Goal: Information Seeking & Learning: Learn about a topic

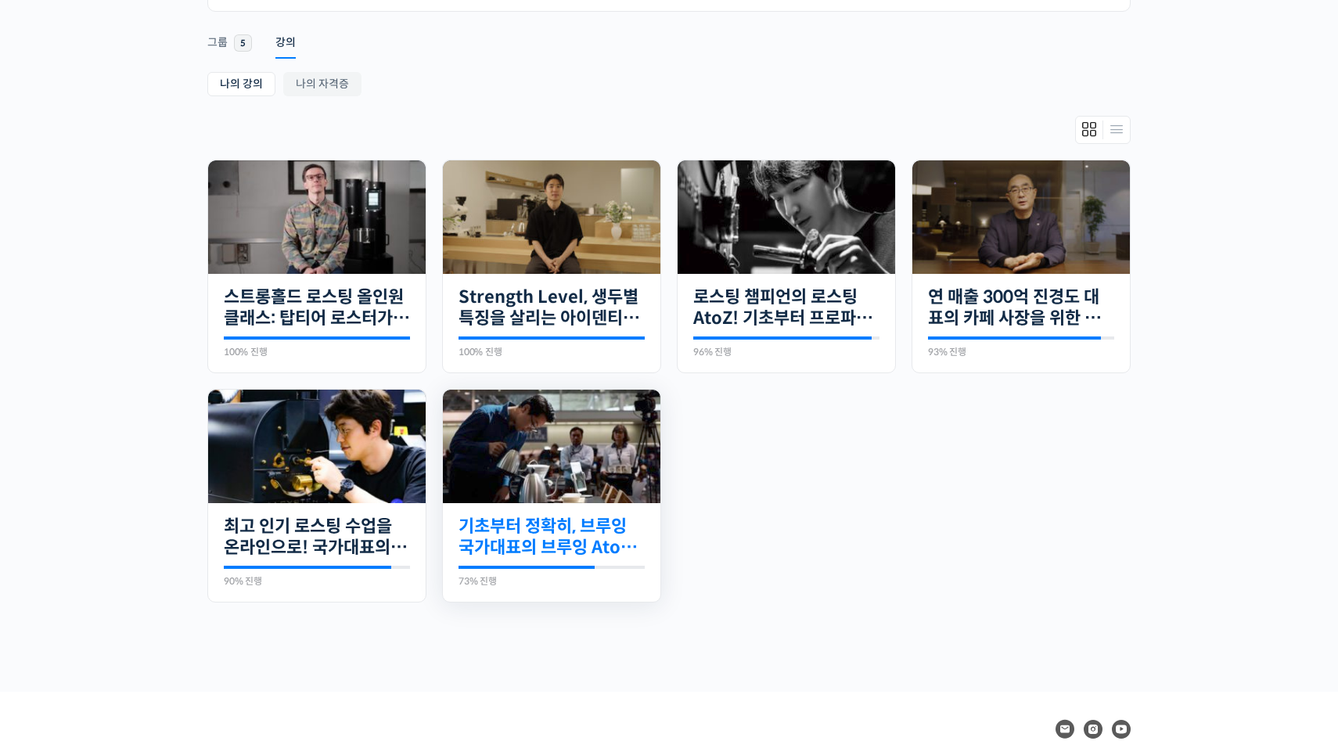
scroll to position [247, 0]
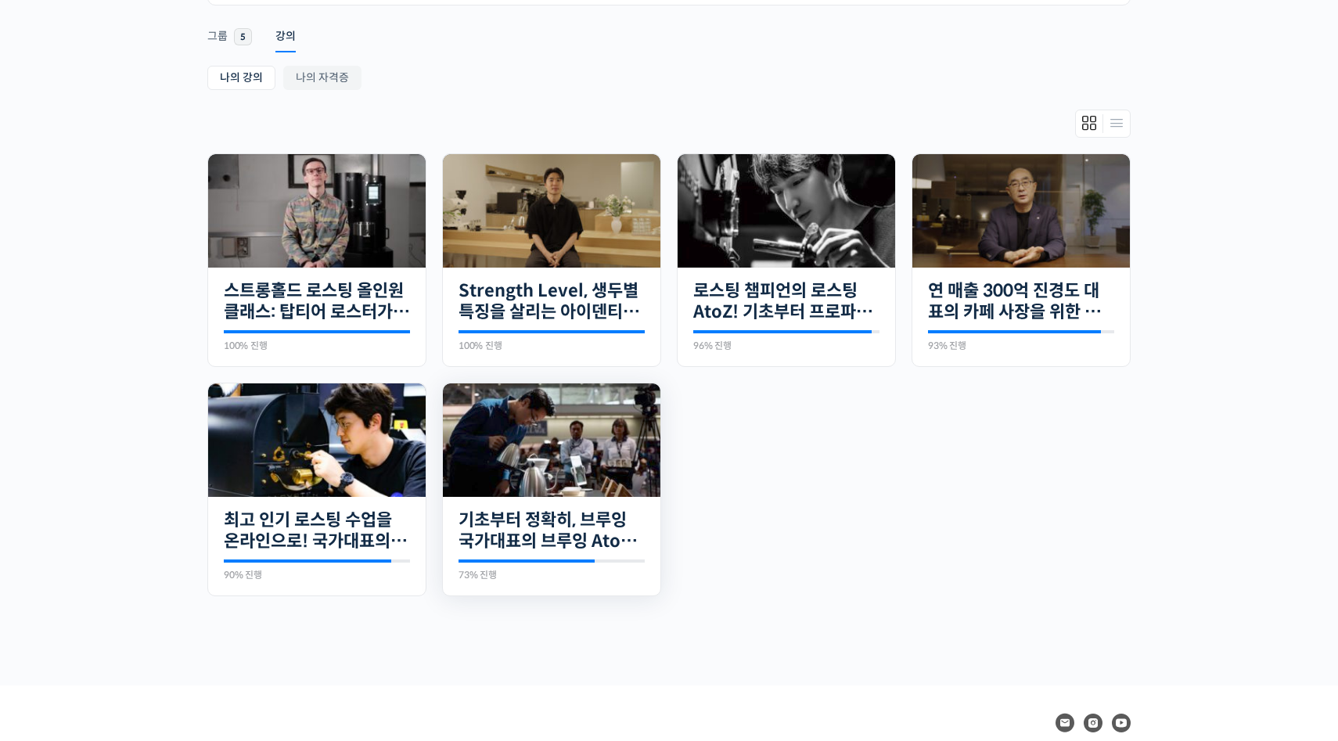
click at [561, 447] on img at bounding box center [552, 439] width 218 height 113
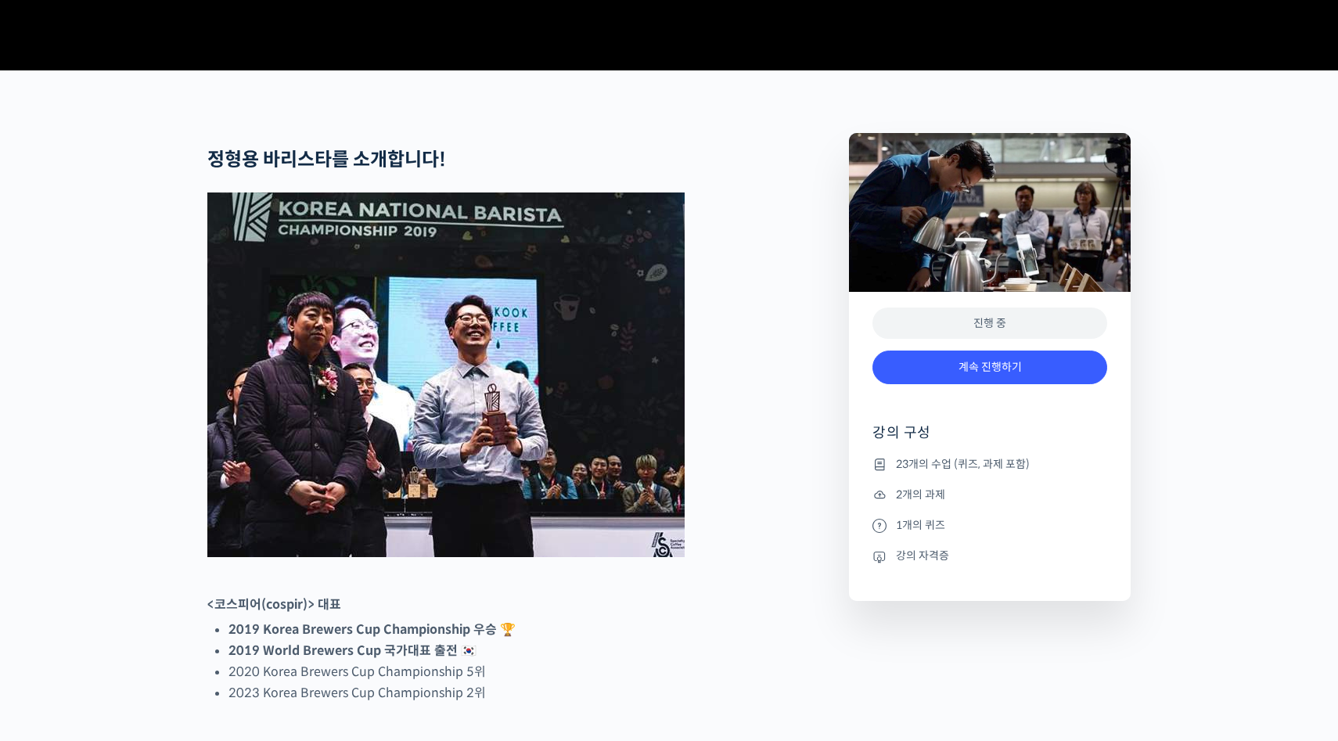
scroll to position [672, 0]
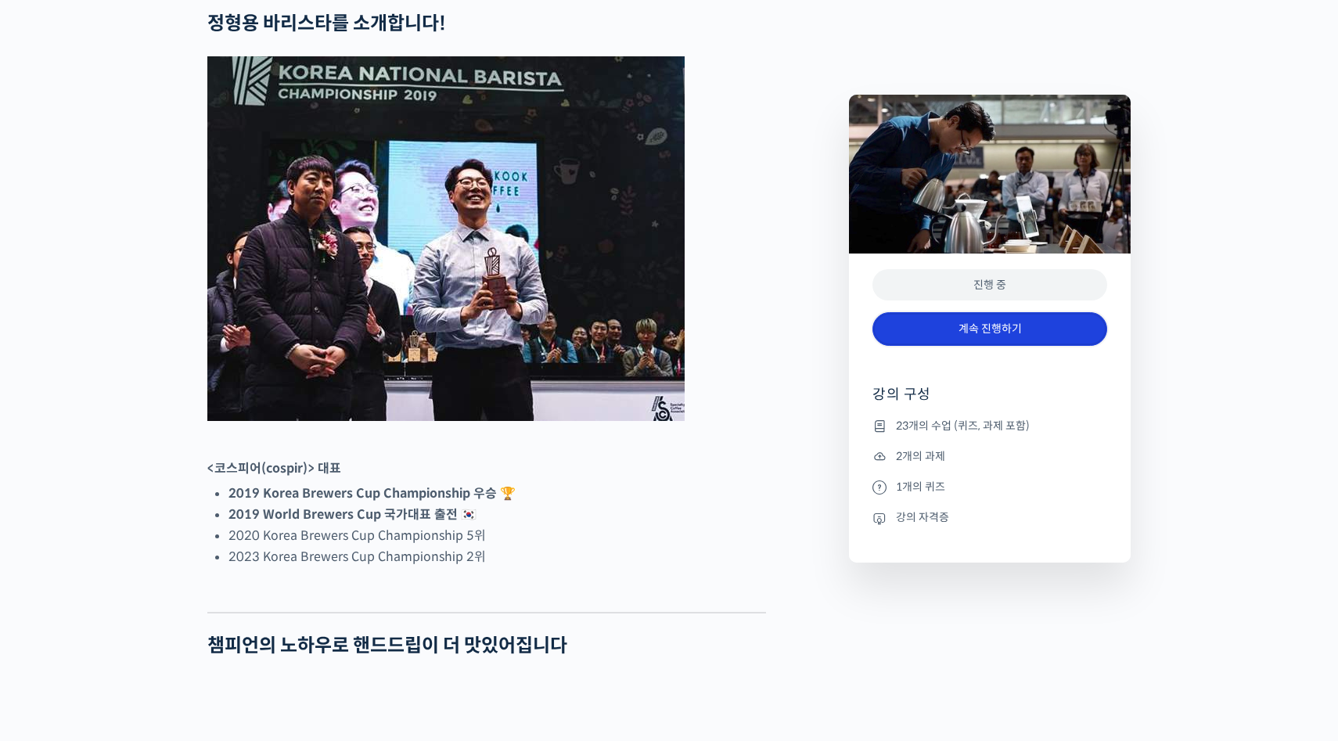
click at [906, 344] on link "계속 진행하기" at bounding box center [990, 329] width 235 height 34
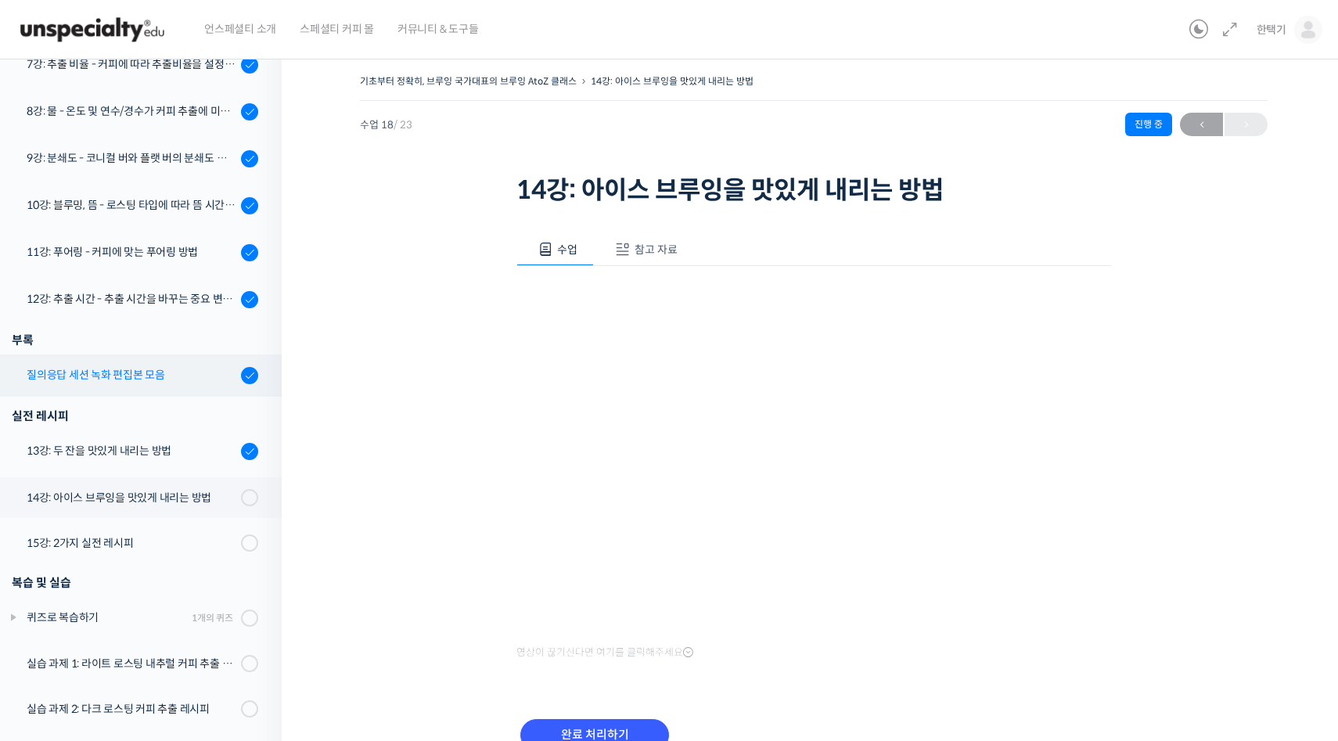
scroll to position [724, 0]
click at [176, 244] on div "11강: 푸어링 - 커피에 맞는 푸어링 방법" at bounding box center [132, 252] width 210 height 17
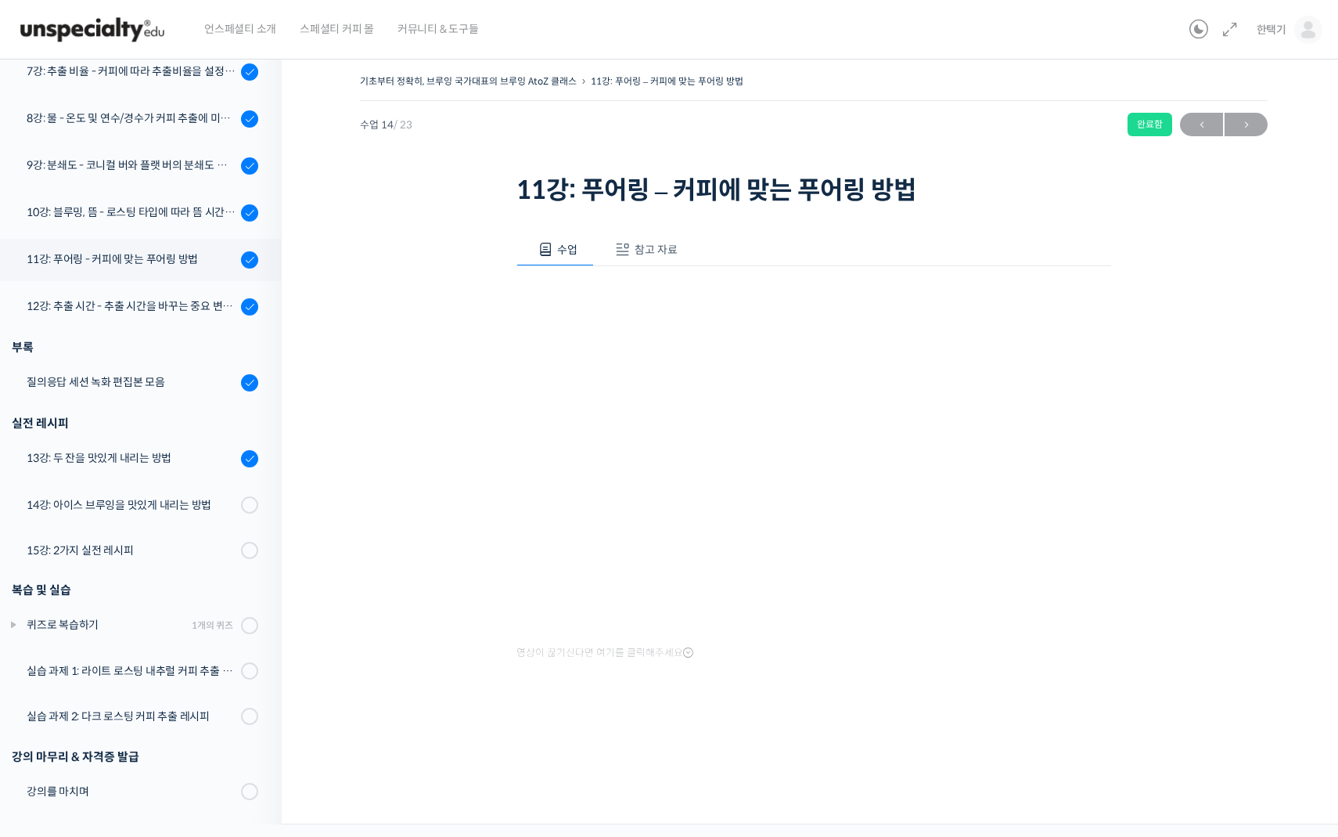
scroll to position [717, 0]
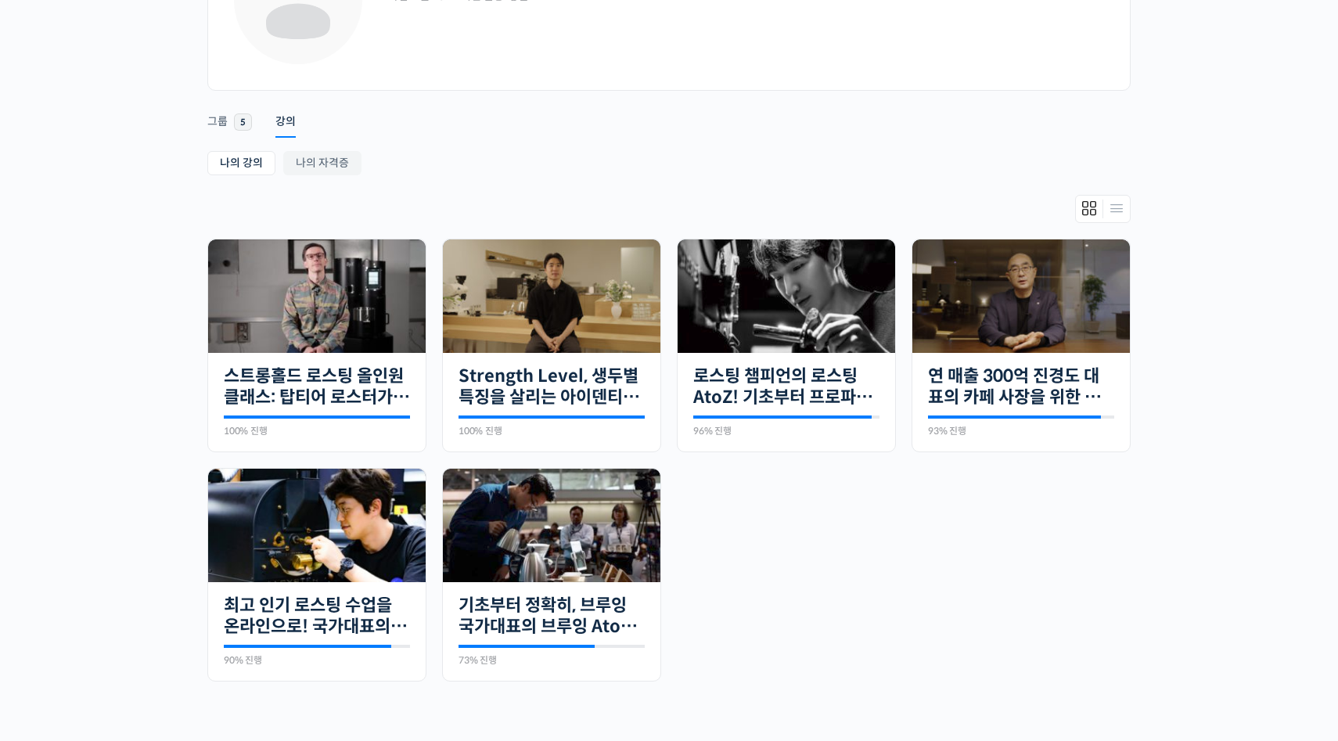
scroll to position [214, 0]
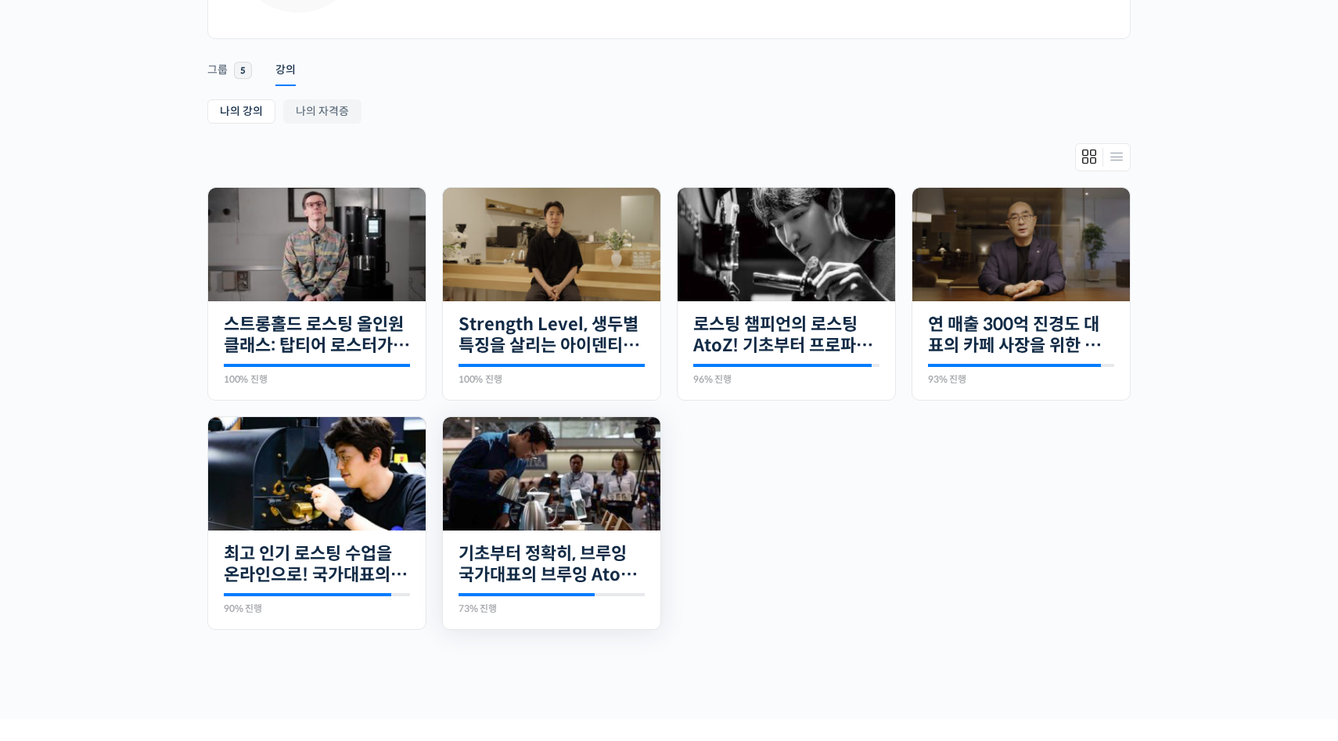
click at [550, 474] on img at bounding box center [552, 473] width 218 height 113
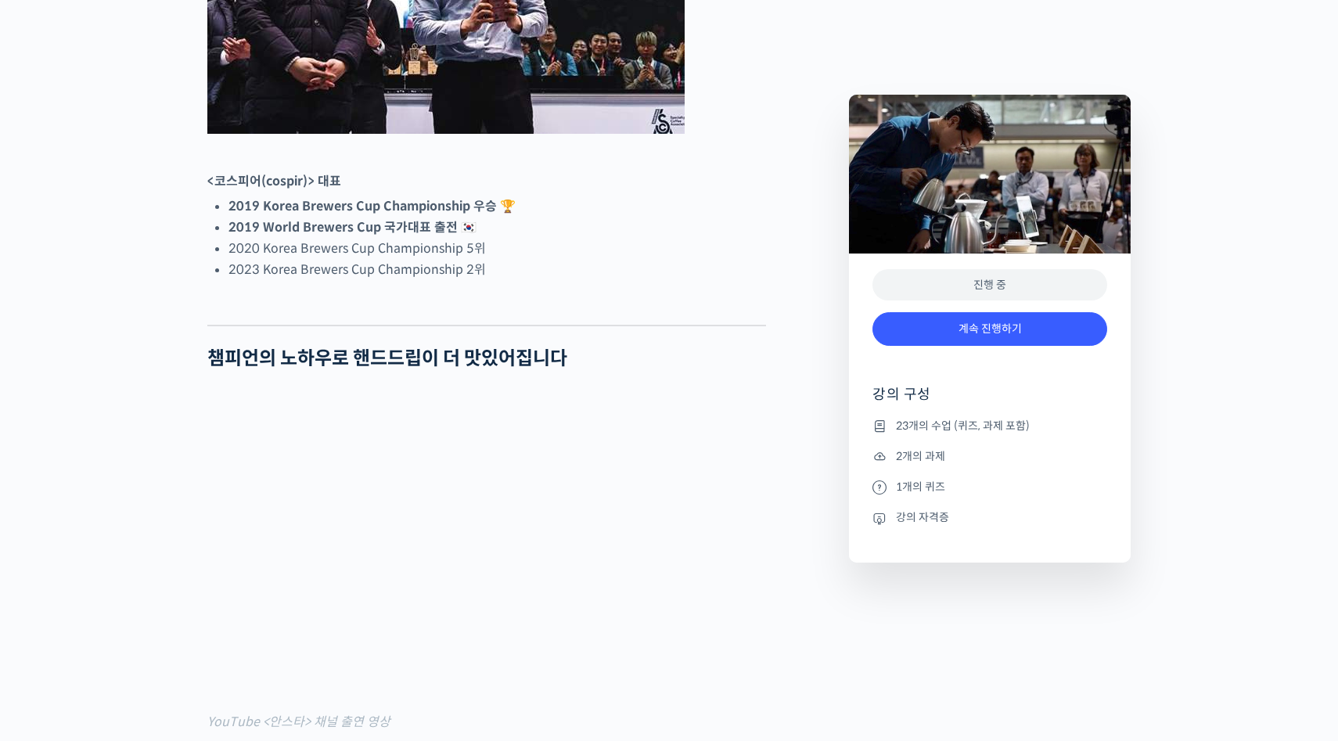
scroll to position [1089, 0]
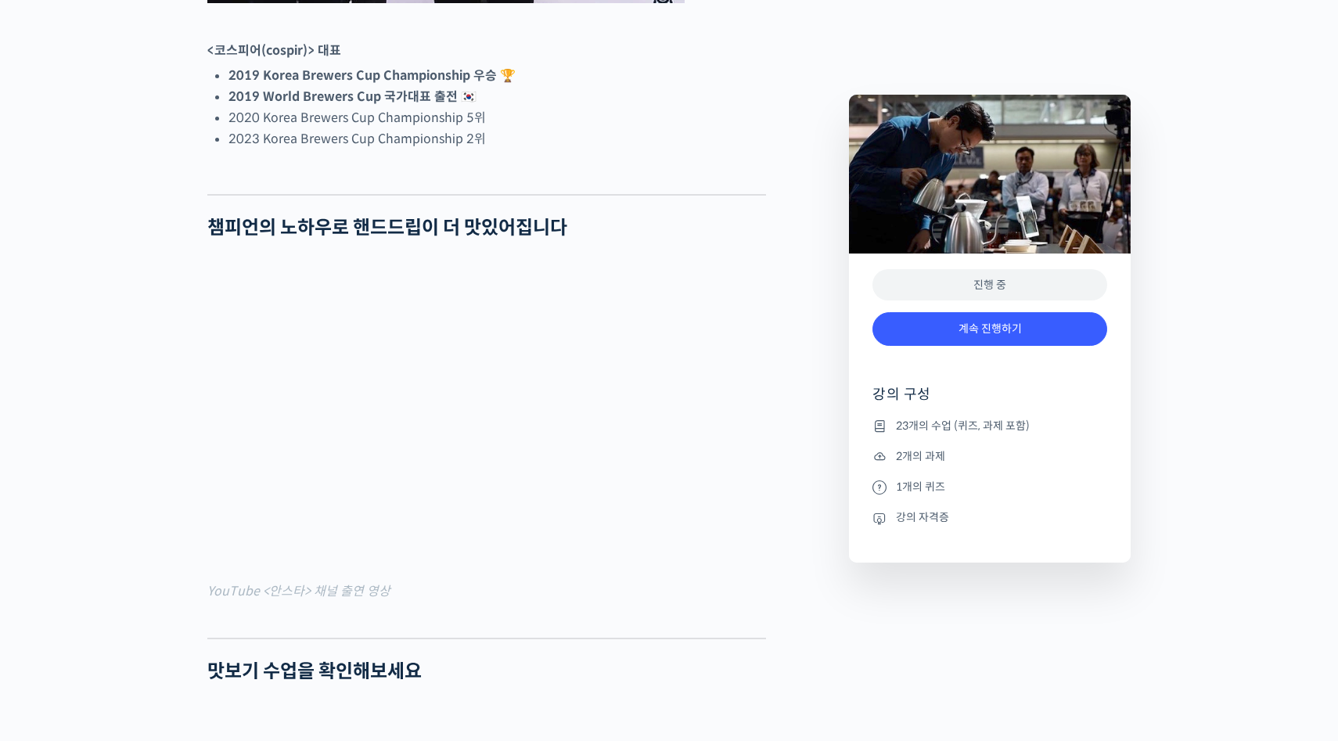
click at [947, 347] on div "계속 진행하기" at bounding box center [990, 336] width 235 height 65
click at [960, 332] on link "계속 진행하기" at bounding box center [990, 329] width 235 height 34
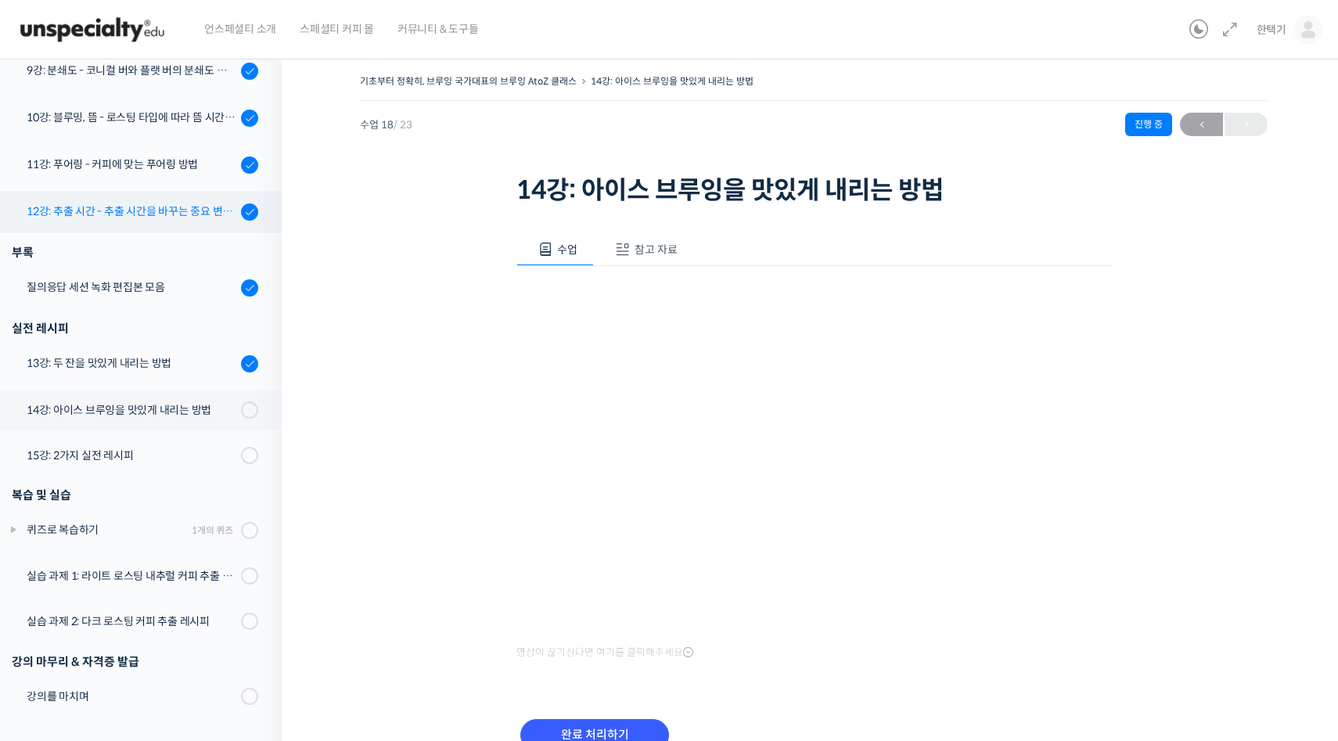
click at [95, 213] on div "12강: 추출 시간 - 추출 시간을 바꾸는 중요 변수 파헤치기" at bounding box center [132, 211] width 210 height 17
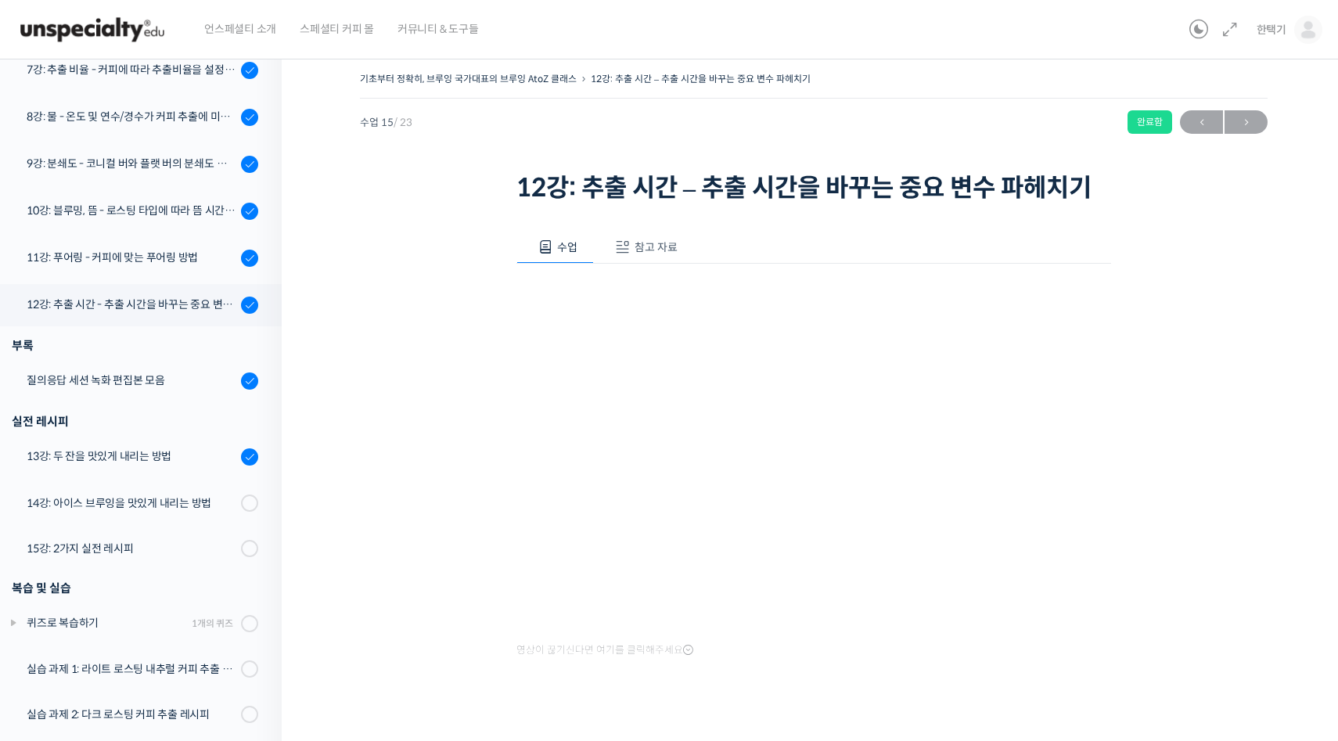
scroll to position [25, 0]
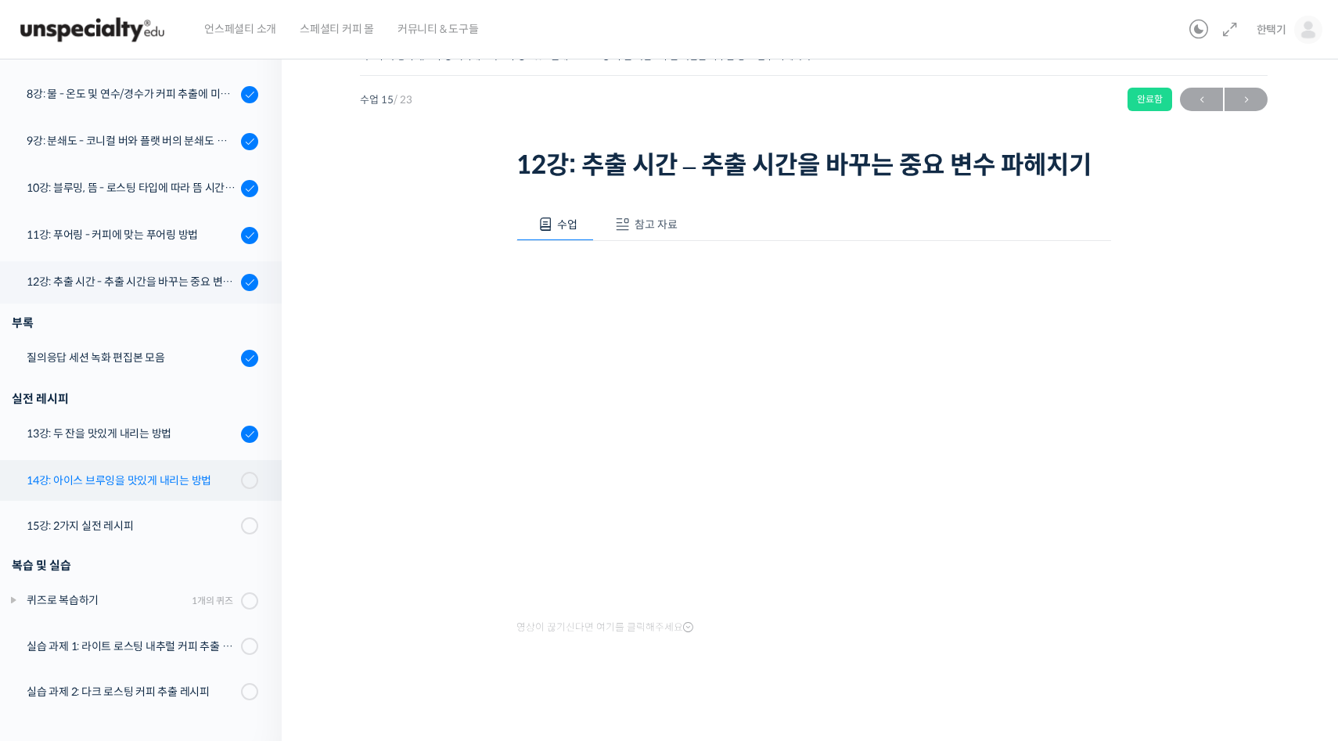
click at [137, 474] on div "14강: 아이스 브루잉을 맛있게 내리는 방법" at bounding box center [132, 480] width 210 height 17
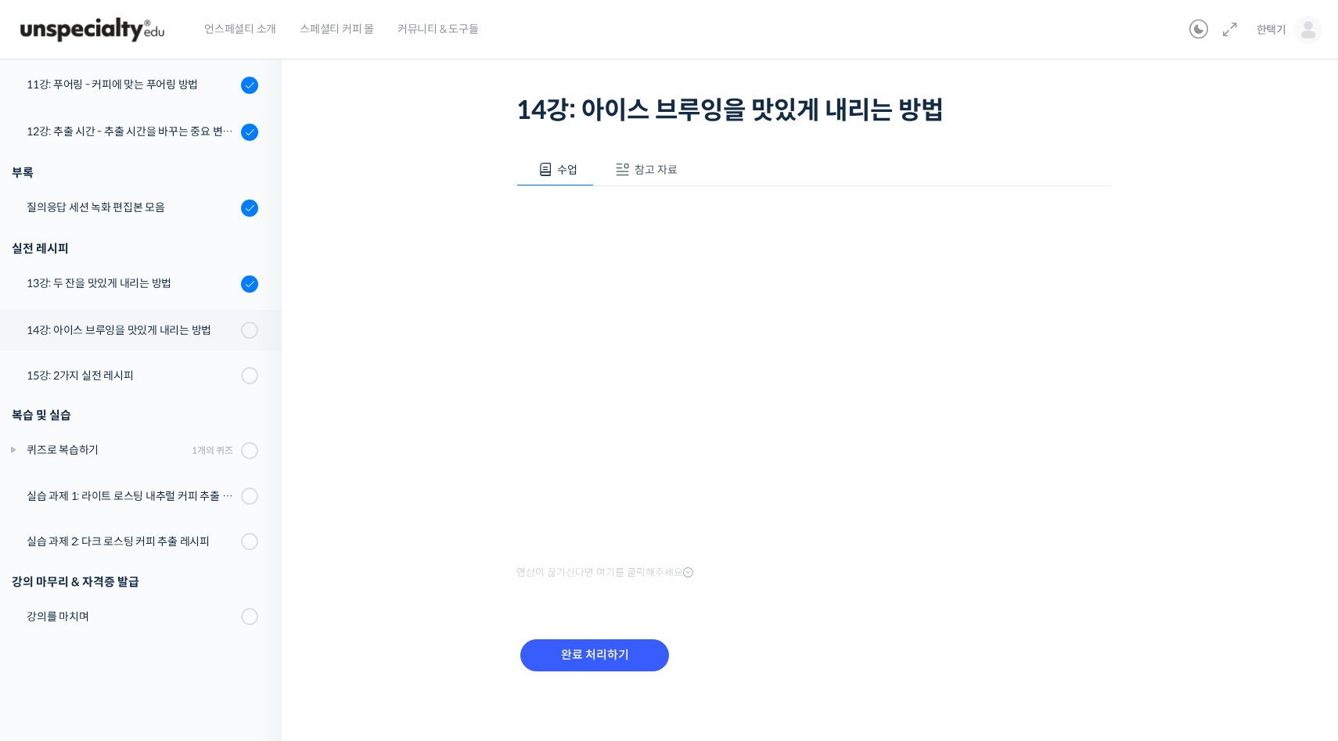
scroll to position [82, 0]
